Goal: Entertainment & Leisure: Consume media (video, audio)

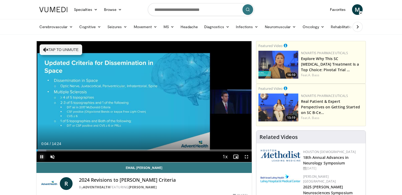
click at [42, 159] on span "Video Player" at bounding box center [41, 157] width 11 height 11
